Goal: Find contact information: Find contact information

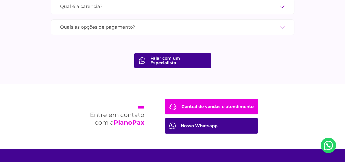
scroll to position [1894, 0]
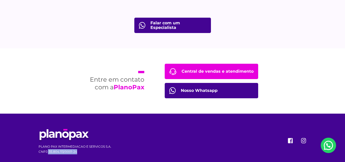
drag, startPoint x: 48, startPoint y: 143, endPoint x: 76, endPoint y: 145, distance: 28.4
click at [76, 149] on p "CNPJ: 35.804.113/0001-24" at bounding box center [75, 151] width 73 height 5
copy p "35.804.113/0001-24"
click at [38, 140] on div "PLANO PAX INTERMEDIACAO E SERVICOS S.A. CNPJ: 35.804.113/0001-24" at bounding box center [173, 141] width 276 height 56
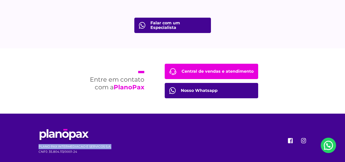
drag, startPoint x: 39, startPoint y: 139, endPoint x: 112, endPoint y: 137, distance: 73.6
click at [112, 137] on div "PLANO PAX INTERMEDIACAO E SERVICOS S.A. CNPJ: 35.804.113/0001-24" at bounding box center [173, 141] width 276 height 56
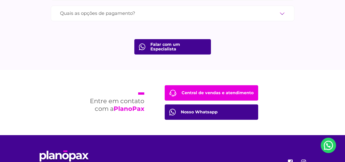
scroll to position [1887, 0]
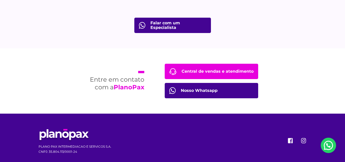
click at [189, 64] on link "Central de vendas e atendimento" at bounding box center [212, 71] width 94 height 15
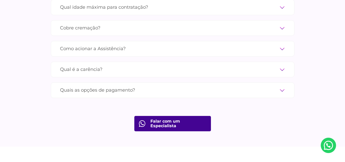
scroll to position [1785, 0]
